Goal: Task Accomplishment & Management: Complete application form

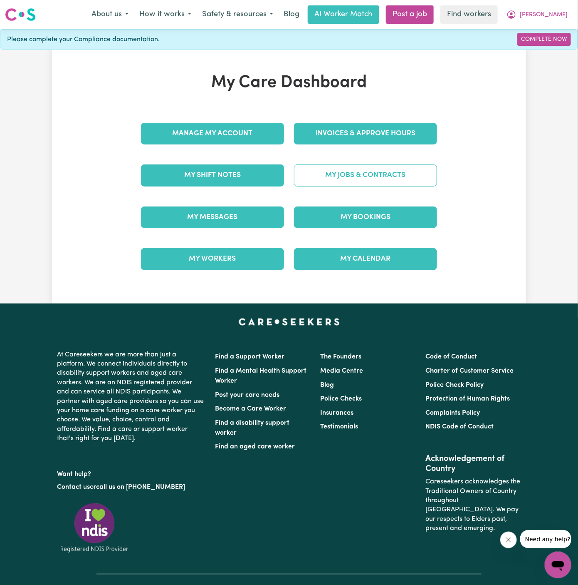
click at [384, 175] on link "My Jobs & Contracts" at bounding box center [365, 175] width 143 height 22
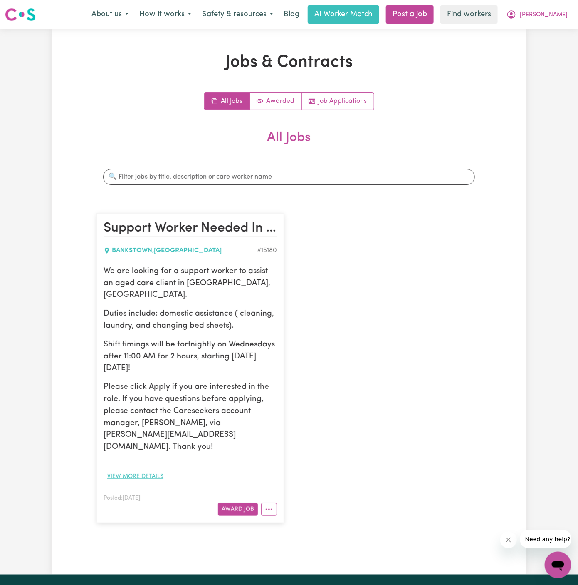
click at [140, 470] on button "View more details" at bounding box center [136, 476] width 64 height 13
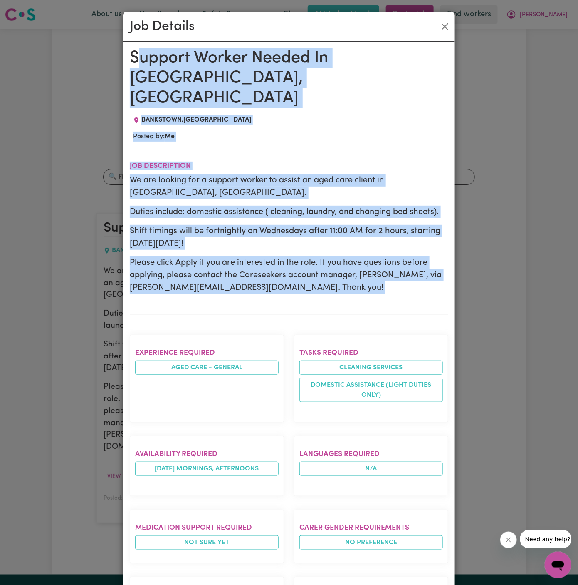
drag, startPoint x: 135, startPoint y: 56, endPoint x: 190, endPoint y: 317, distance: 266.3
click at [190, 317] on div "Support Worker Needed In [GEOGRAPHIC_DATA], [GEOGRAPHIC_DATA] [GEOGRAPHIC_DATA]…" at bounding box center [289, 455] width 319 height 814
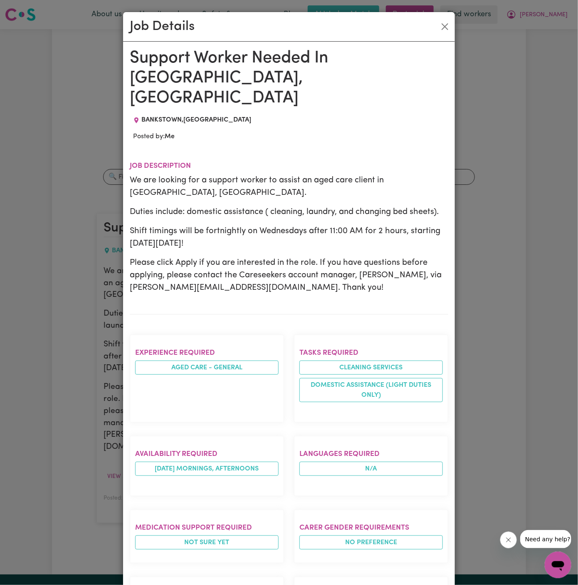
click at [206, 177] on p "We are looking for a support worker to assist an aged care client in [GEOGRAPHI…" at bounding box center [289, 186] width 319 height 25
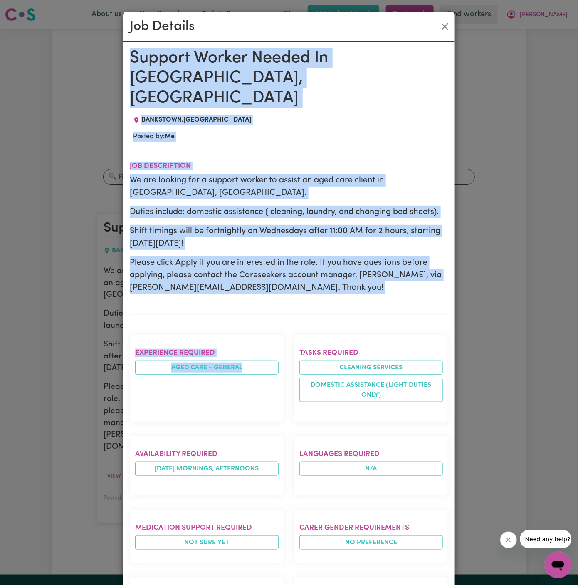
drag, startPoint x: 129, startPoint y: 54, endPoint x: 171, endPoint y: 396, distance: 344.7
click at [171, 396] on div "Support Worker Needed In [GEOGRAPHIC_DATA], [GEOGRAPHIC_DATA] [GEOGRAPHIC_DATA]…" at bounding box center [289, 455] width 332 height 827
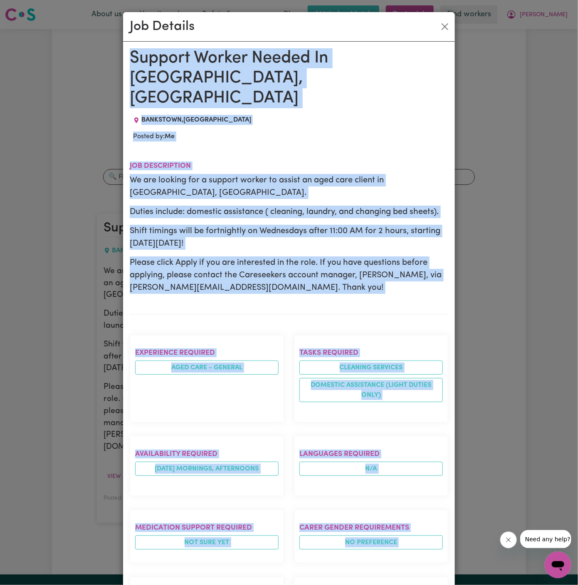
scroll to position [272, 0]
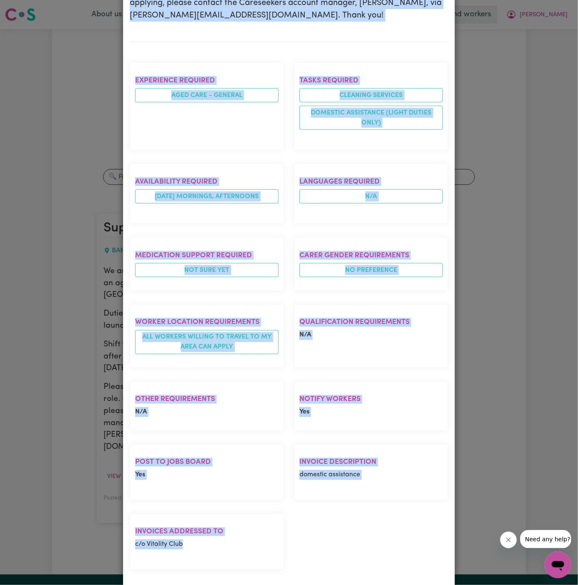
copy div "Support Worker Needed In [GEOGRAPHIC_DATA], [GEOGRAPHIC_DATA] [GEOGRAPHIC_DATA]…"
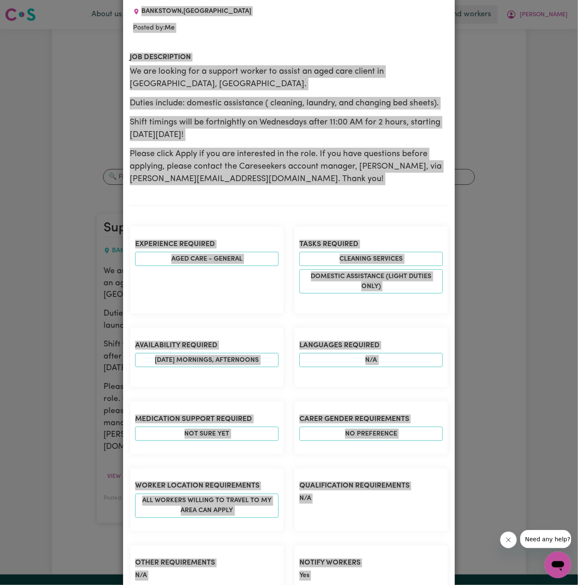
scroll to position [0, 0]
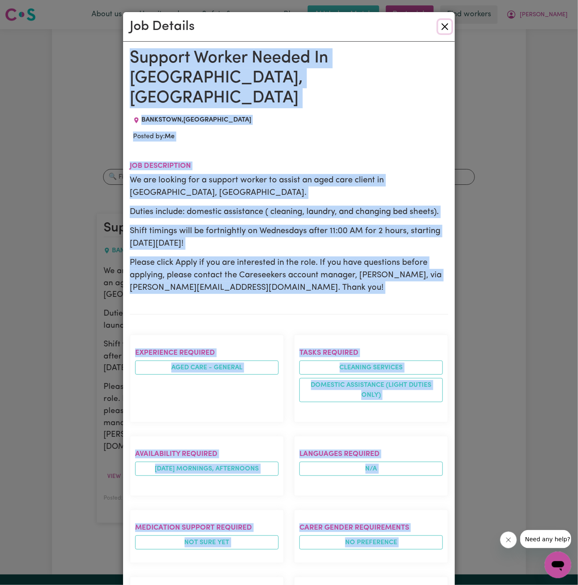
click at [443, 27] on button "Close" at bounding box center [445, 26] width 13 height 13
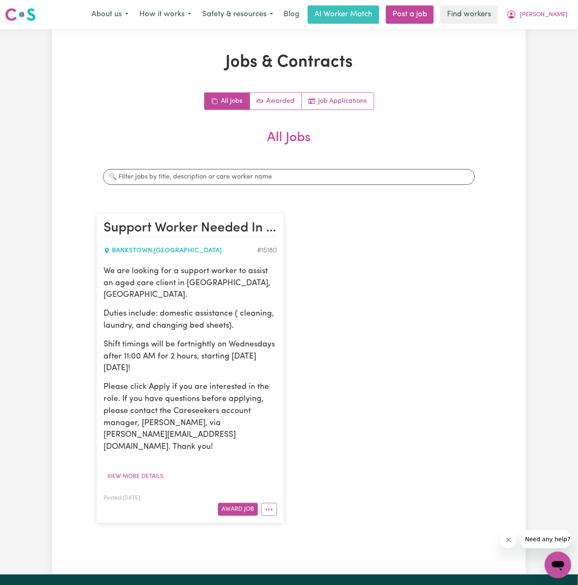
click at [416, 273] on div "Support Worker Needed In [GEOGRAPHIC_DATA], [GEOGRAPHIC_DATA] [GEOGRAPHIC_DATA]…" at bounding box center [289, 368] width 395 height 326
click at [558, 10] on span "[PERSON_NAME]" at bounding box center [544, 14] width 48 height 9
click at [558, 32] on link "My Dashboard" at bounding box center [540, 33] width 66 height 16
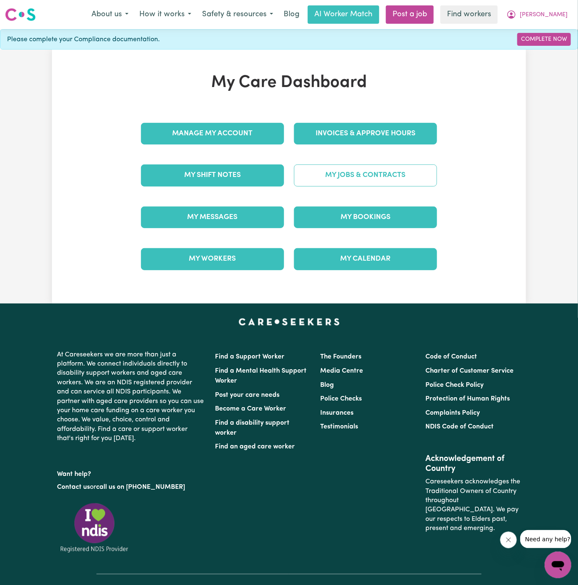
click at [360, 173] on link "My Jobs & Contracts" at bounding box center [365, 175] width 143 height 22
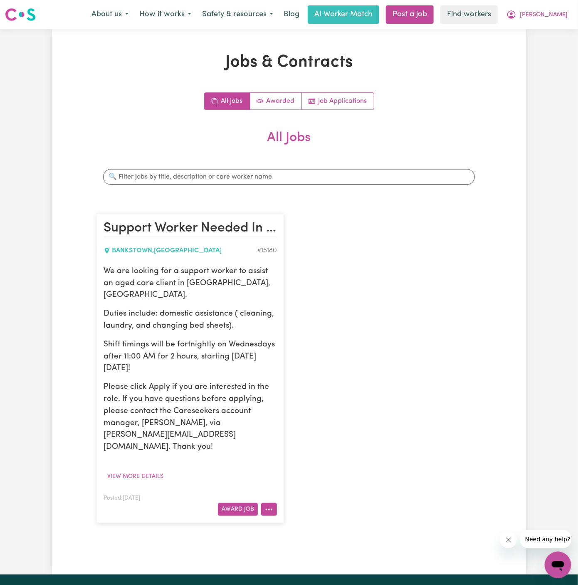
click at [265, 503] on button "More options" at bounding box center [269, 509] width 16 height 13
click at [320, 520] on link "Hide Job" at bounding box center [295, 528] width 66 height 17
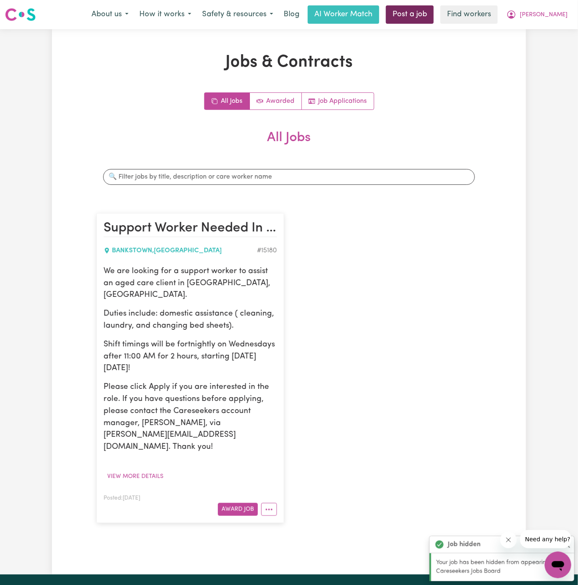
click at [434, 16] on link "Post a job" at bounding box center [410, 14] width 48 height 18
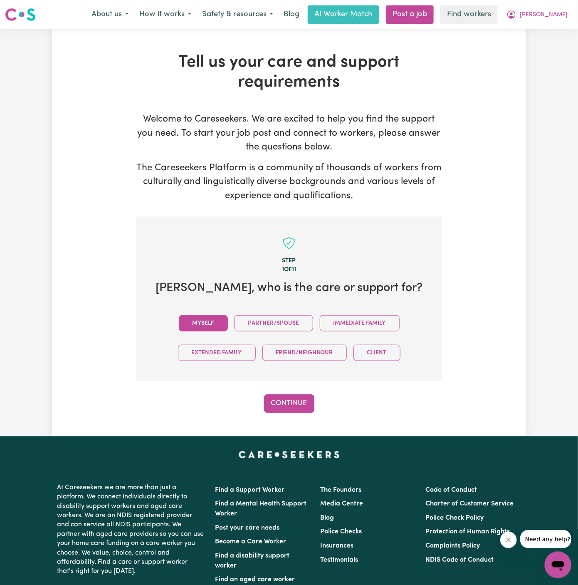
click at [205, 318] on button "Myself" at bounding box center [203, 323] width 49 height 16
click at [290, 402] on button "Continue" at bounding box center [289, 403] width 50 height 18
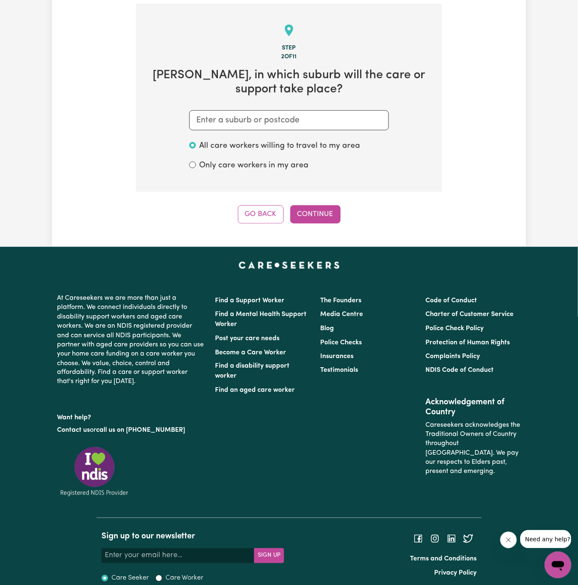
scroll to position [216, 0]
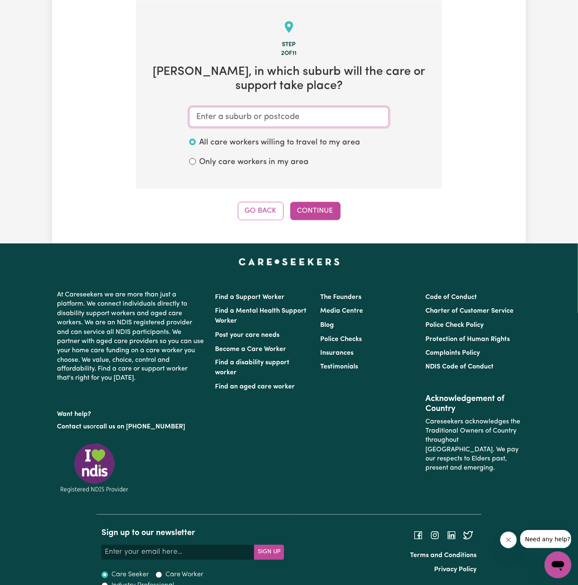
click at [334, 115] on input "text" at bounding box center [289, 117] width 200 height 20
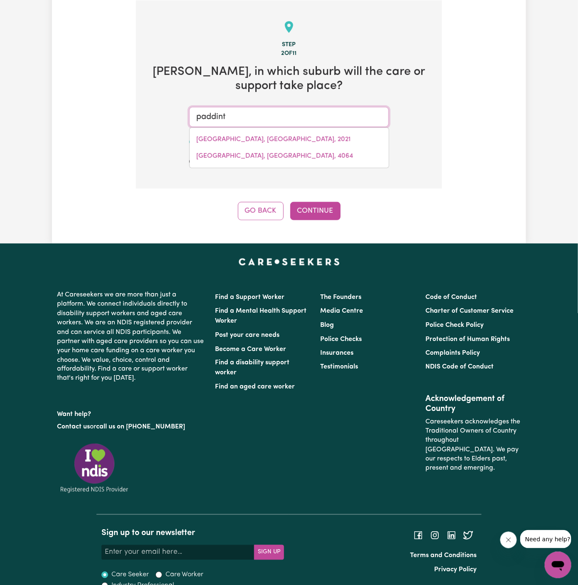
type input "paddin"
type input "paddinGTON, [GEOGRAPHIC_DATA], 2021"
type input "padding"
type input "paddingTON, [GEOGRAPHIC_DATA], 2021"
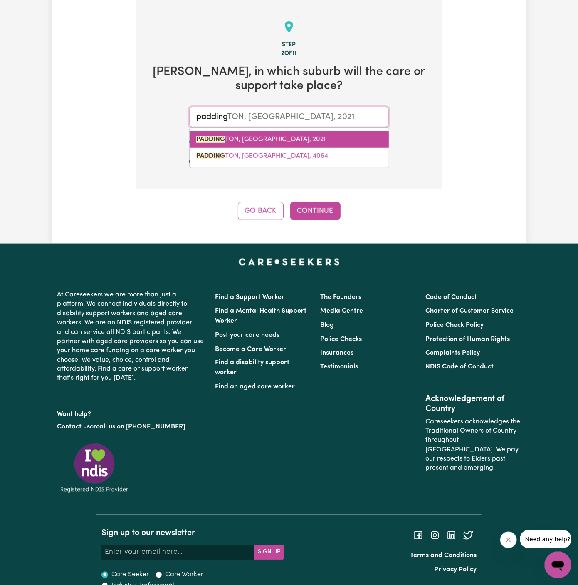
click at [302, 133] on link "PADDING TON, [GEOGRAPHIC_DATA], 2021" at bounding box center [289, 139] width 199 height 17
type input "[GEOGRAPHIC_DATA], [GEOGRAPHIC_DATA], 2021"
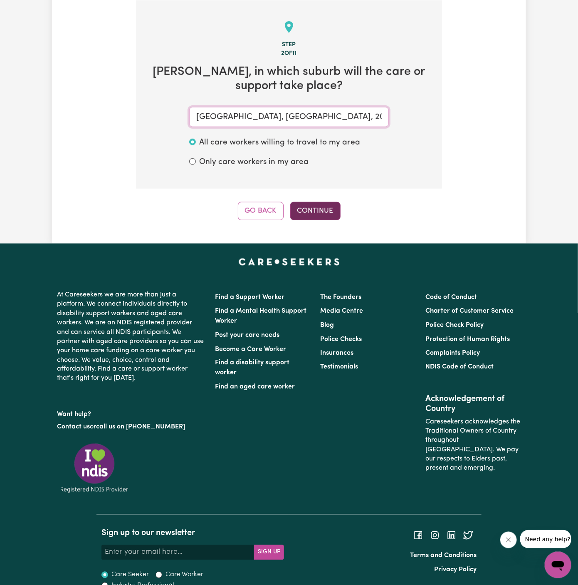
type input "[GEOGRAPHIC_DATA], [GEOGRAPHIC_DATA], 2021"
click at [323, 213] on button "Continue" at bounding box center [315, 211] width 50 height 18
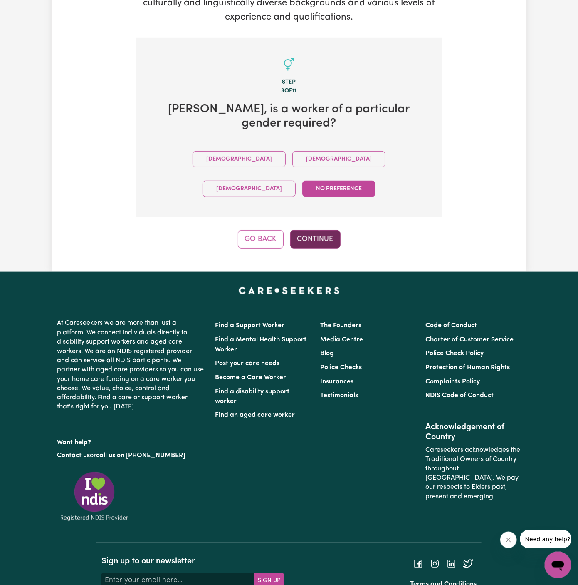
click at [321, 230] on button "Continue" at bounding box center [315, 239] width 50 height 18
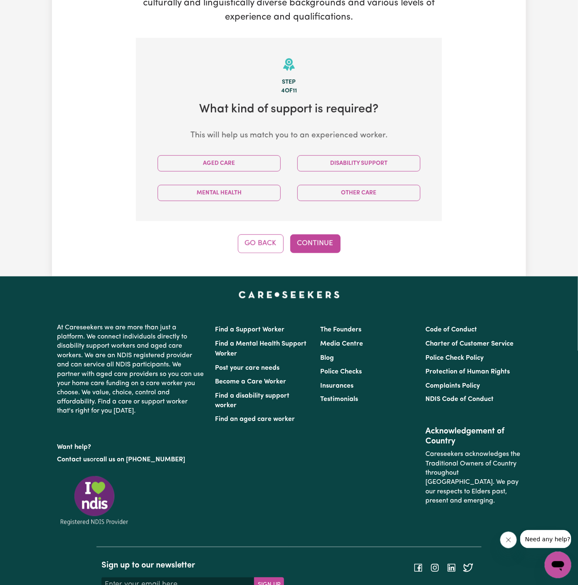
scroll to position [216, 0]
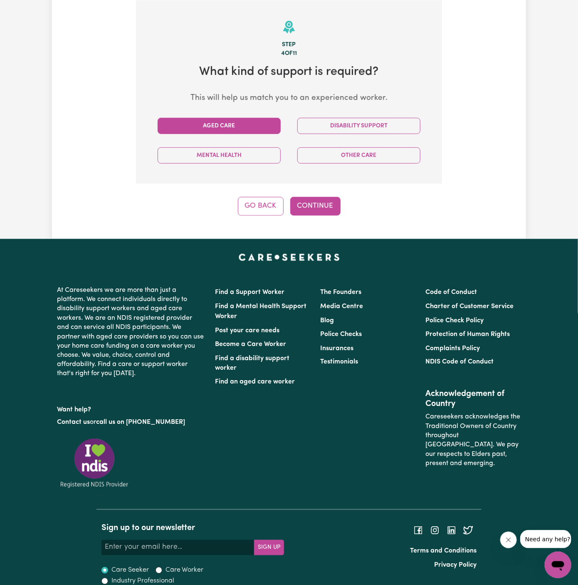
click at [261, 126] on button "Aged Care" at bounding box center [219, 126] width 123 height 16
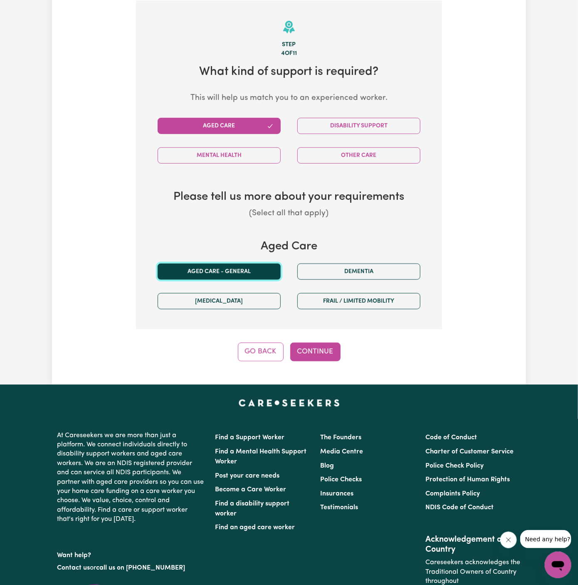
click at [235, 276] on button "Aged care - General" at bounding box center [219, 271] width 123 height 16
click at [316, 338] on div "Step 4 of 11 What kind of support is required? This will help us match you to a…" at bounding box center [289, 180] width 306 height 361
click at [316, 340] on div "Step 4 of 11 What kind of support is required? This will help us match you to a…" at bounding box center [289, 180] width 306 height 361
click at [317, 353] on button "Continue" at bounding box center [315, 351] width 50 height 18
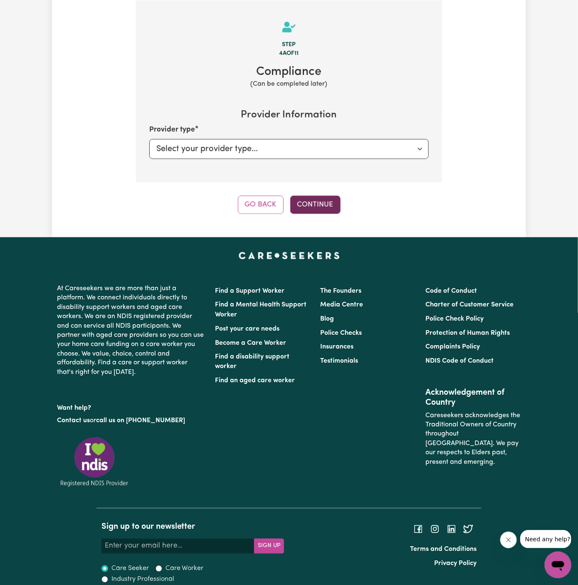
click at [311, 201] on button "Continue" at bounding box center [315, 205] width 50 height 18
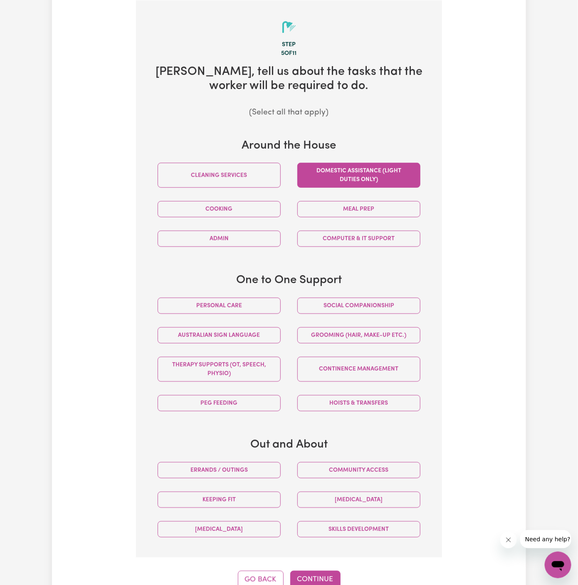
click at [383, 170] on button "Domestic assistance (light duties only)" at bounding box center [359, 175] width 123 height 25
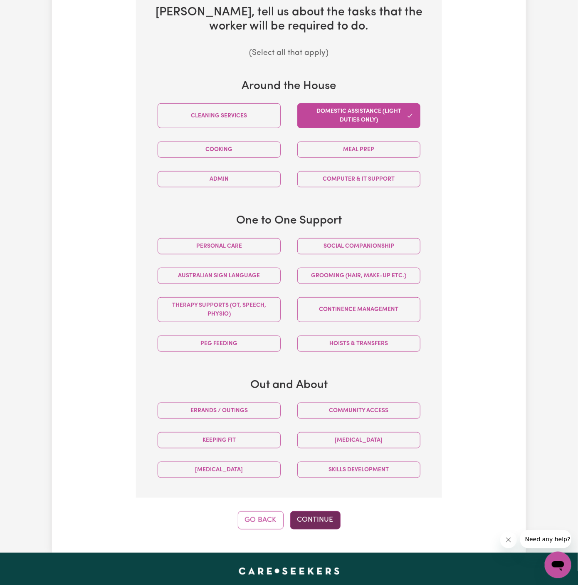
click at [310, 513] on button "Continue" at bounding box center [315, 520] width 50 height 18
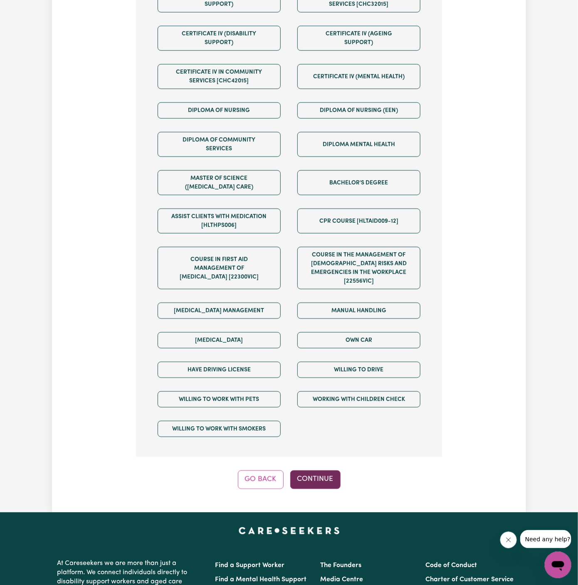
click at [320, 470] on button "Continue" at bounding box center [315, 479] width 50 height 18
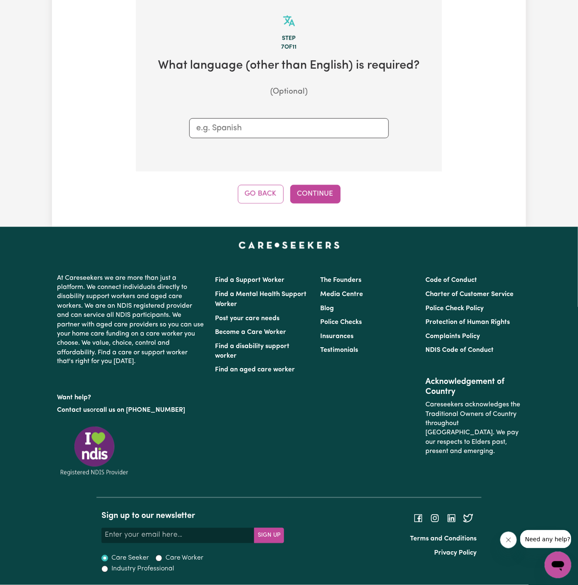
scroll to position [216, 0]
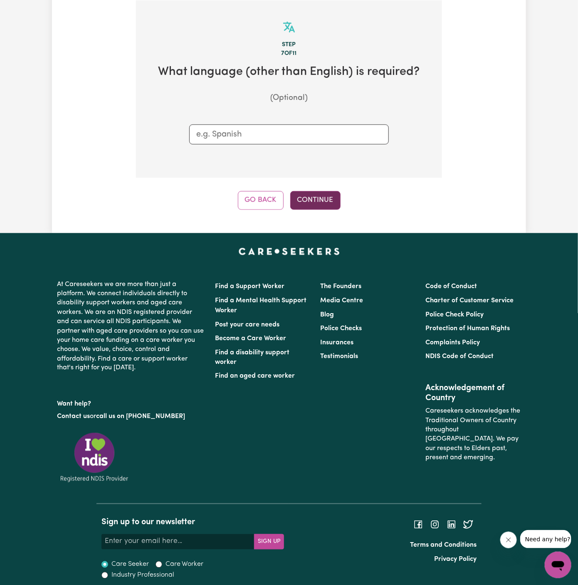
click at [308, 207] on button "Continue" at bounding box center [315, 200] width 50 height 18
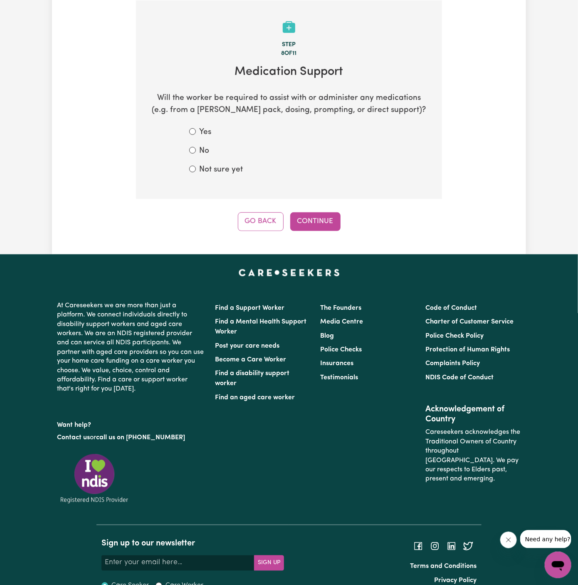
click at [215, 171] on label "Not sure yet" at bounding box center [221, 170] width 44 height 12
click at [196, 171] on input "Not sure yet" at bounding box center [192, 169] width 7 height 7
radio input "true"
click at [201, 147] on label "No" at bounding box center [204, 151] width 10 height 12
click at [196, 147] on input "No" at bounding box center [192, 150] width 7 height 7
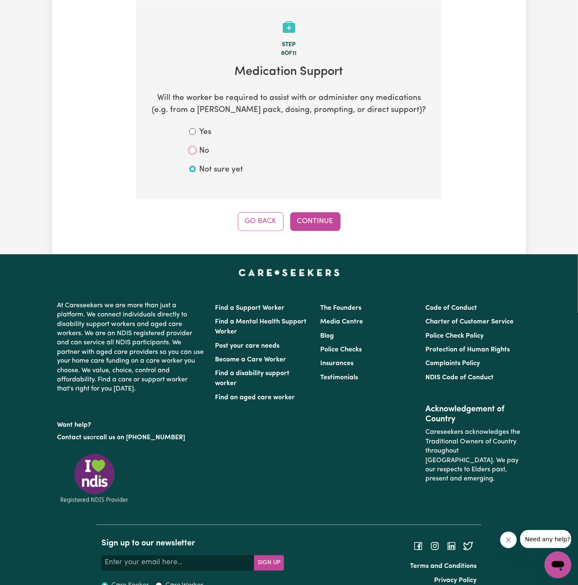
radio input "true"
click at [313, 216] on button "Continue" at bounding box center [315, 221] width 50 height 18
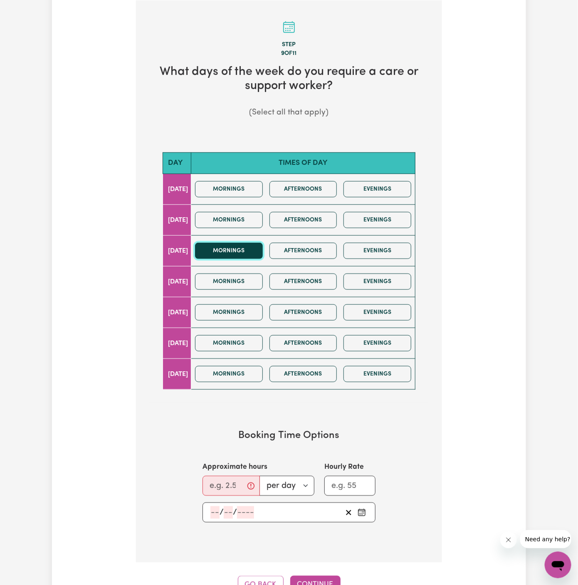
click at [242, 248] on button "Mornings" at bounding box center [229, 251] width 68 height 16
click at [307, 254] on button "Afternoons" at bounding box center [304, 251] width 68 height 16
click at [246, 233] on td "Mornings Afternoons Evenings" at bounding box center [303, 220] width 224 height 31
click at [246, 254] on button "Mornings" at bounding box center [229, 251] width 68 height 16
click at [249, 240] on div "Mornings Afternoons Evenings" at bounding box center [303, 251] width 223 height 30
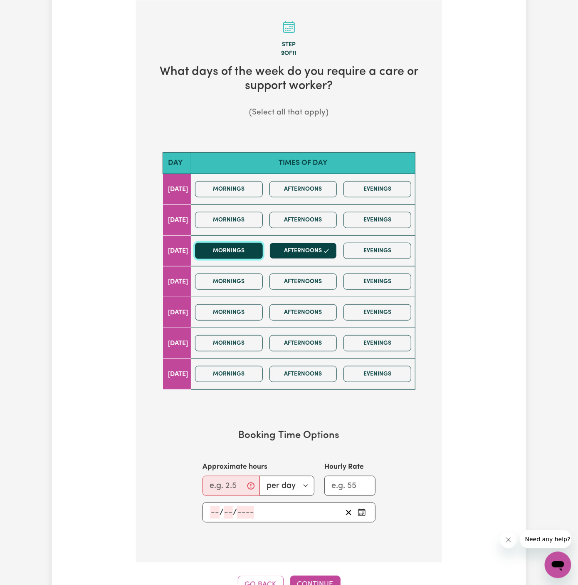
click at [247, 247] on button "Mornings" at bounding box center [229, 251] width 68 height 16
click at [224, 478] on input "Approximate hours" at bounding box center [231, 486] width 57 height 20
type input "2"
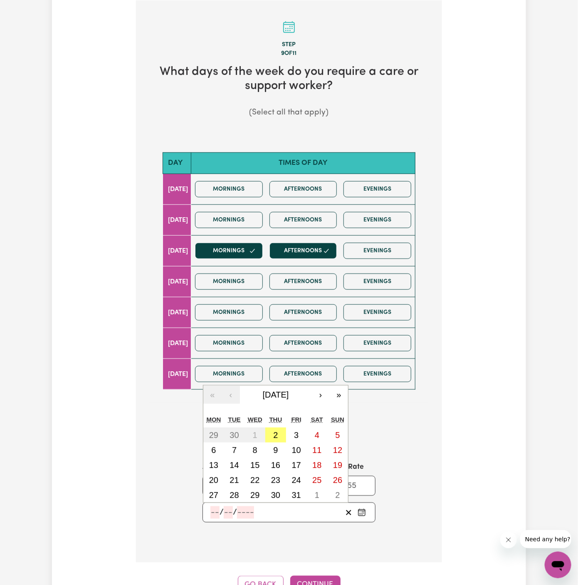
click at [215, 506] on input "number" at bounding box center [215, 512] width 9 height 12
click at [253, 446] on abbr "8" at bounding box center [255, 449] width 5 height 9
type input "[DATE]"
type input "8"
type input "10"
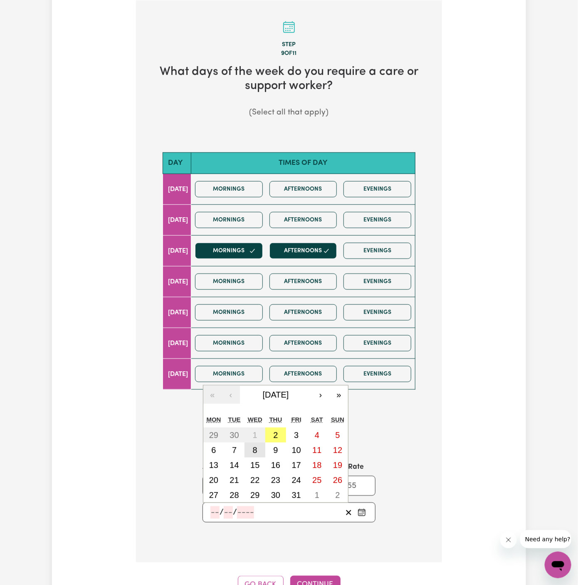
type input "2025"
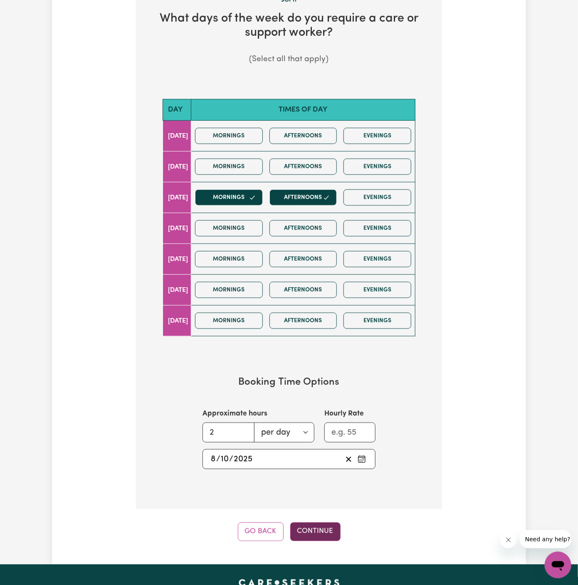
click at [315, 522] on button "Continue" at bounding box center [315, 531] width 50 height 18
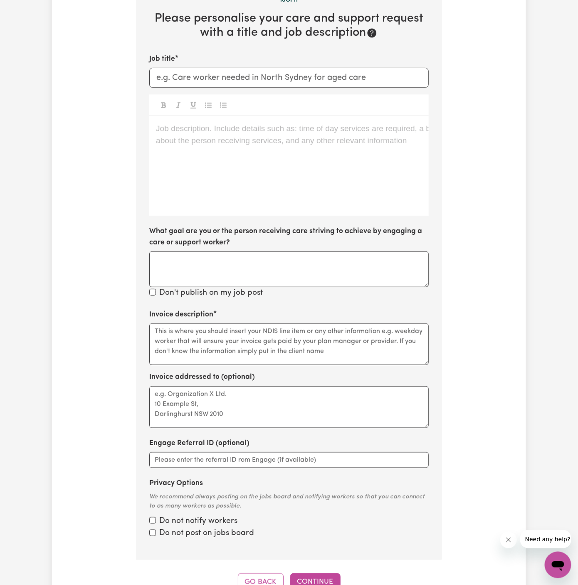
scroll to position [216, 0]
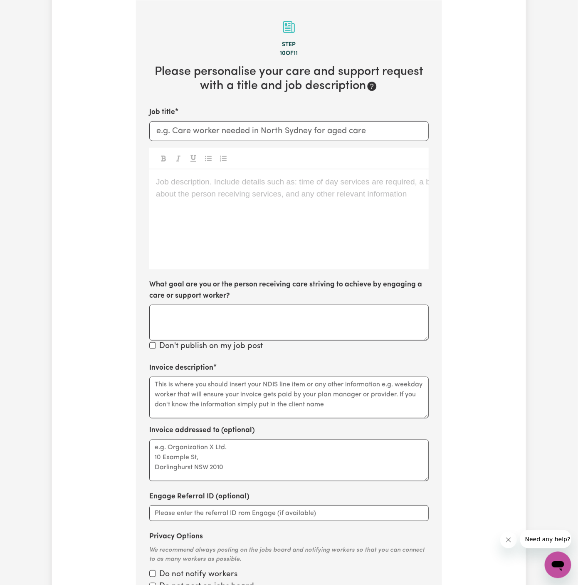
click at [398, 206] on div "Job description. Include details such as: time of day services are required, a …" at bounding box center [289, 219] width 280 height 100
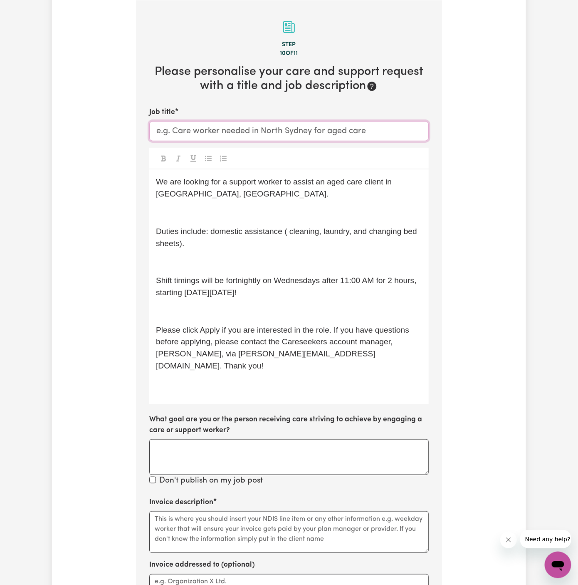
click at [247, 131] on input "Job title" at bounding box center [289, 131] width 280 height 20
paste input "Support Worker Needed In [GEOGRAPHIC_DATA], [GEOGRAPHIC_DATA]"
click at [274, 212] on p "﻿" at bounding box center [289, 213] width 266 height 12
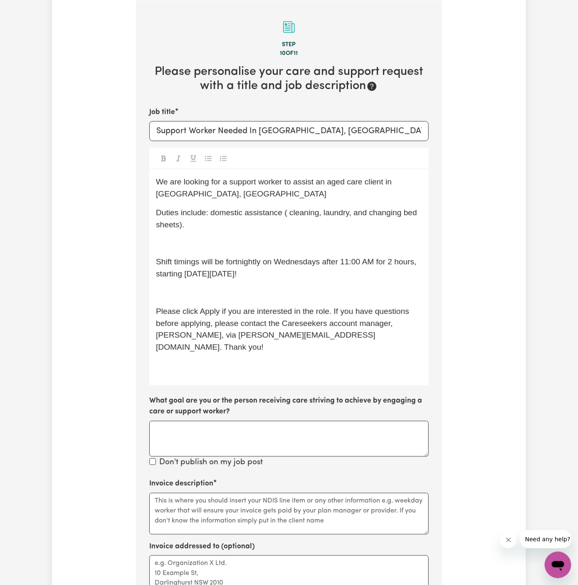
click at [268, 239] on p "﻿" at bounding box center [289, 244] width 266 height 12
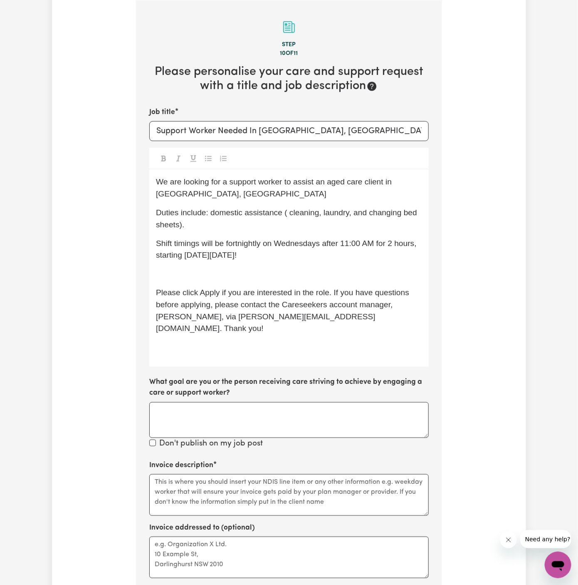
click at [272, 267] on div "We are looking for a support worker to assist an aged care client in [GEOGRAPHI…" at bounding box center [289, 267] width 280 height 197
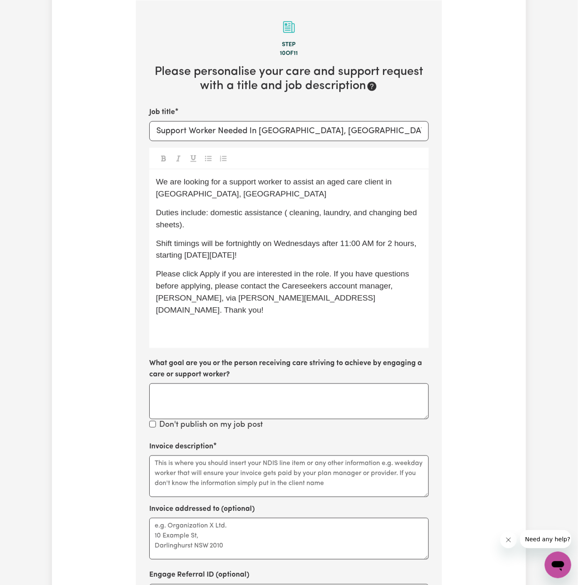
click at [255, 323] on p "﻿" at bounding box center [289, 329] width 266 height 12
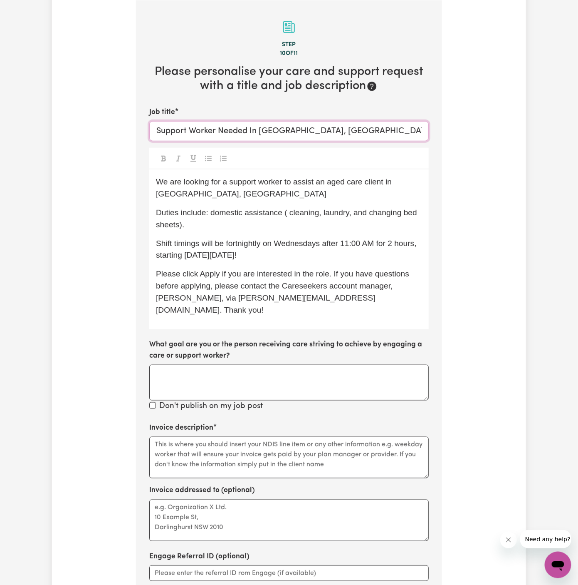
drag, startPoint x: 260, startPoint y: 131, endPoint x: 361, endPoint y: 130, distance: 100.7
click at [361, 130] on input "Support Worker Needed In [GEOGRAPHIC_DATA], [GEOGRAPHIC_DATA]" at bounding box center [289, 131] width 280 height 20
paste input "Paddingto"
type input "Support Worker Needed In [GEOGRAPHIC_DATA], [GEOGRAPHIC_DATA]"
click at [256, 248] on p "Shift timings will be fortnightly on Wednesdays after 11:00 AM for 2 hours, sta…" at bounding box center [289, 250] width 266 height 24
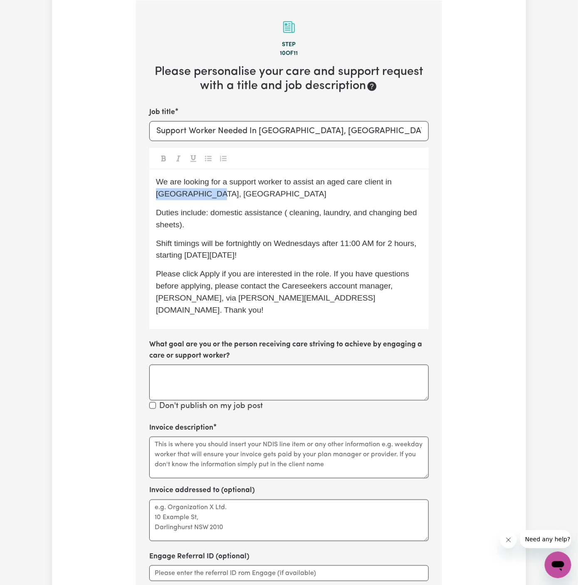
drag, startPoint x: 217, startPoint y: 194, endPoint x: 137, endPoint y: 194, distance: 79.9
click at [137, 194] on section "Step 10 of 11 Please personalise your care and support request with a title and…" at bounding box center [289, 336] width 306 height 672
click at [244, 196] on p "We are looking for a support worker to assist an aged care client in [GEOGRAPHI…" at bounding box center [289, 188] width 266 height 24
click at [248, 203] on div "We are looking for a support worker to assist an aged care client in [GEOGRAPHI…" at bounding box center [289, 249] width 280 height 160
click at [274, 213] on span "Duties include: domestic assistance ( cleaning, laundry, and changing bed sheet…" at bounding box center [287, 218] width 263 height 21
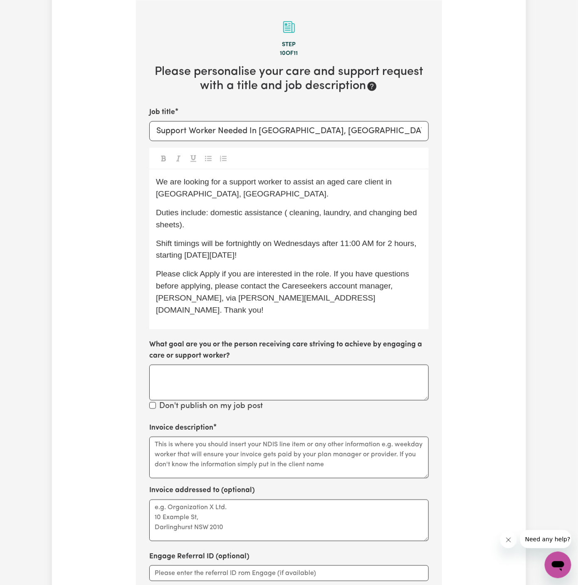
click at [289, 215] on span "Duties include: domestic assistance ( cleaning, laundry, and changing bed sheet…" at bounding box center [287, 218] width 263 height 21
click at [320, 238] on p "Shift timings will be fortnightly on Wednesdays after 11:00 AM for 2 hours, sta…" at bounding box center [289, 250] width 266 height 24
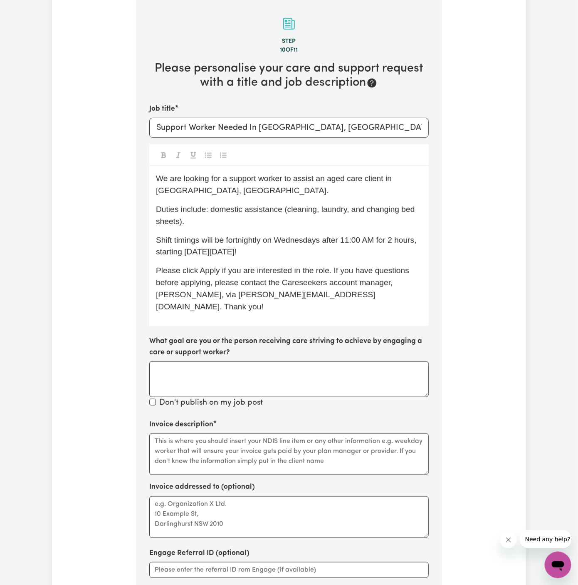
click at [268, 236] on span "Shift timings will be fortnightly on Wednesdays after 11:00 AM for 2 hours, sta…" at bounding box center [287, 246] width 263 height 21
drag, startPoint x: 283, startPoint y: 206, endPoint x: 213, endPoint y: 205, distance: 69.9
click at [213, 205] on span "Duties include: domestic assistance (cleaning, laundry, and changing bed sheets…" at bounding box center [286, 215] width 261 height 21
copy span "omestic assistance"
click at [223, 439] on textarea "Invoice description" at bounding box center [289, 454] width 280 height 42
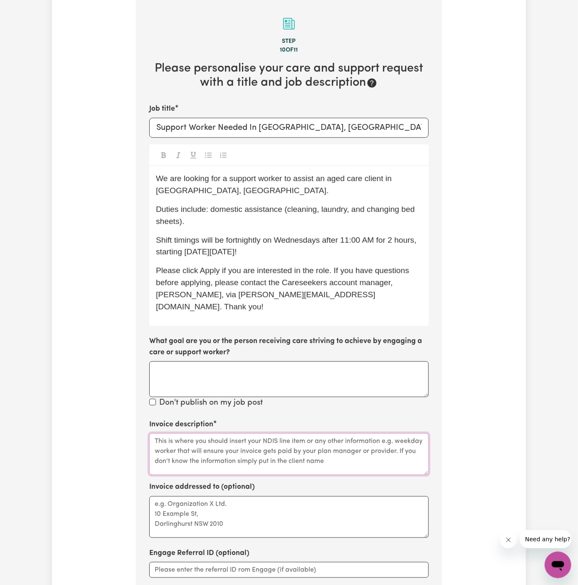
paste textarea "omestic assistance"
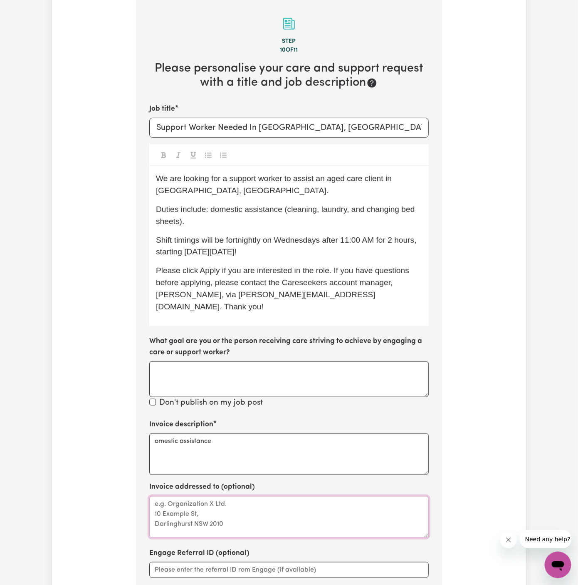
click at [205, 510] on textarea "Invoice addressed to (optional)" at bounding box center [289, 517] width 280 height 42
click at [154, 433] on textarea "omestic assistance" at bounding box center [289, 454] width 280 height 42
type textarea "domestic assistance"
click at [242, 419] on div "Invoice description domestic assistance" at bounding box center [289, 447] width 280 height 56
click at [203, 218] on p "Duties include: domestic assistance (cleaning, laundry, and changing bed sheets…" at bounding box center [289, 215] width 266 height 24
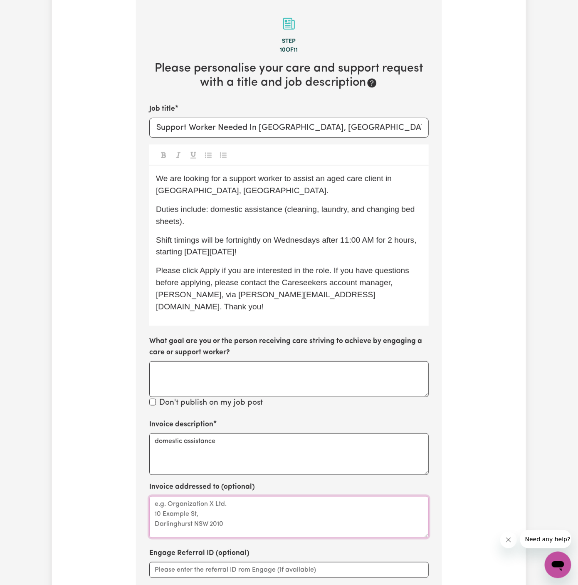
click at [196, 497] on textarea "Invoice addressed to (optional)" at bounding box center [289, 517] width 280 height 42
paste textarea "Vitality Club"
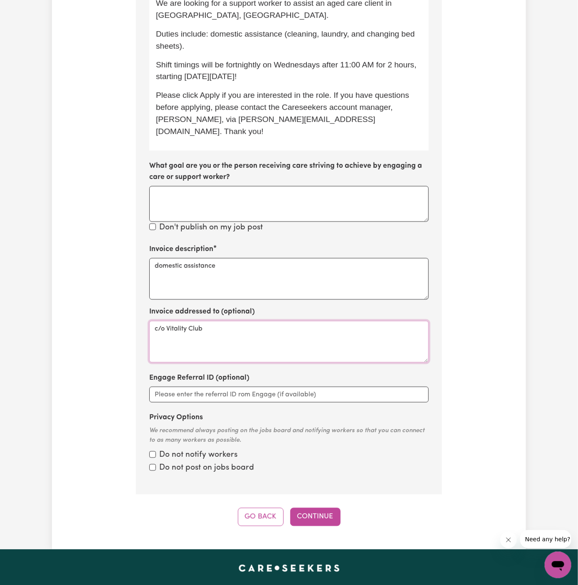
scroll to position [556, 0]
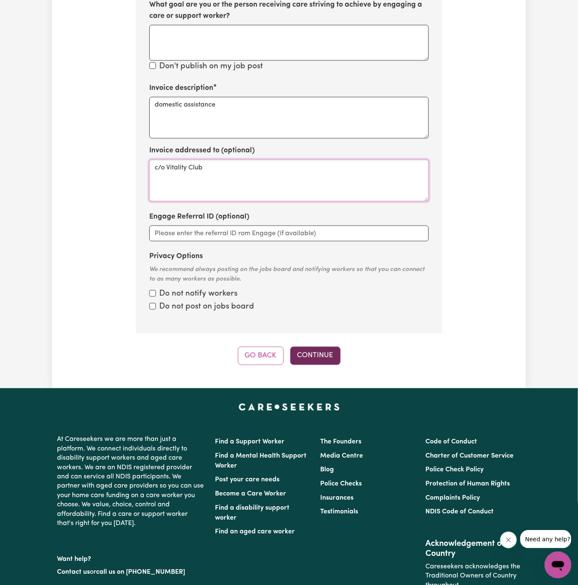
type textarea "c/o Vitality Club"
click at [309, 347] on button "Continue" at bounding box center [315, 356] width 50 height 18
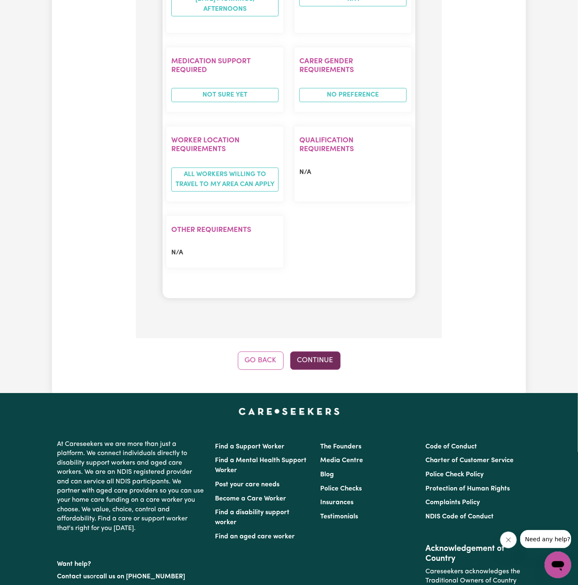
click at [325, 351] on button "Continue" at bounding box center [315, 360] width 50 height 18
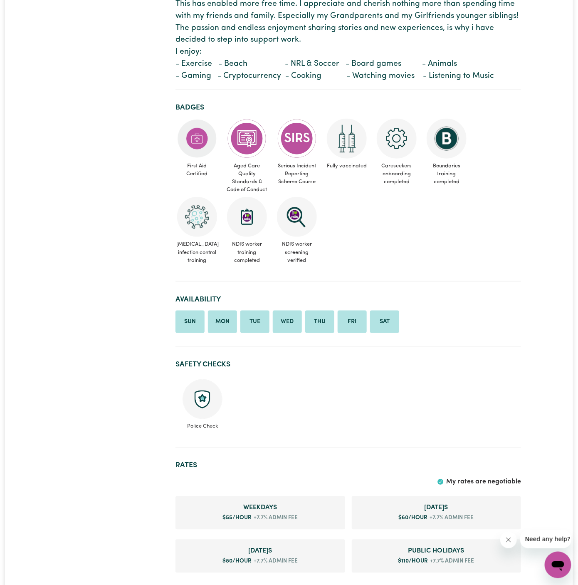
scroll to position [418, 0]
